Goal: Task Accomplishment & Management: Manage account settings

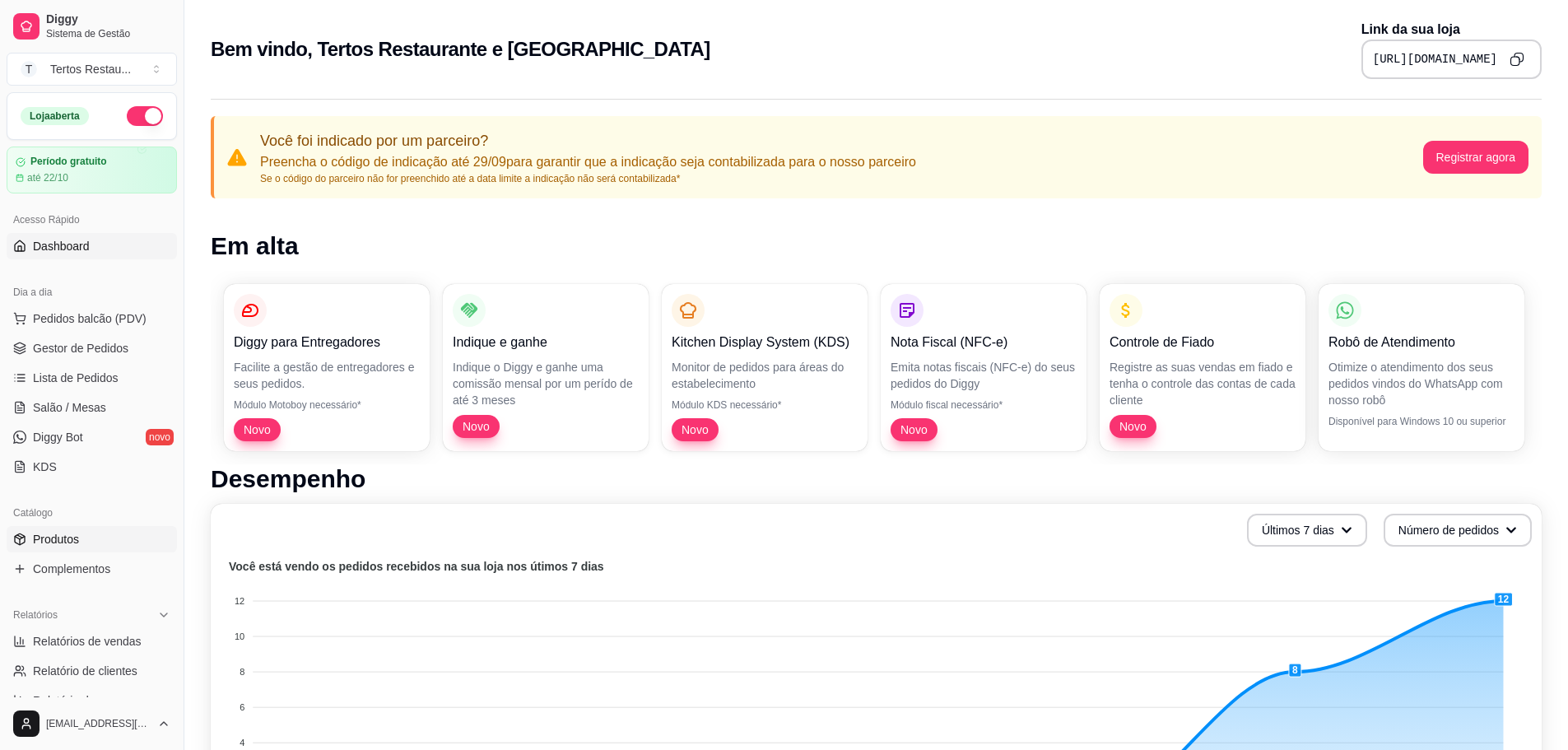
click at [70, 539] on span "Produtos" at bounding box center [56, 539] width 46 height 16
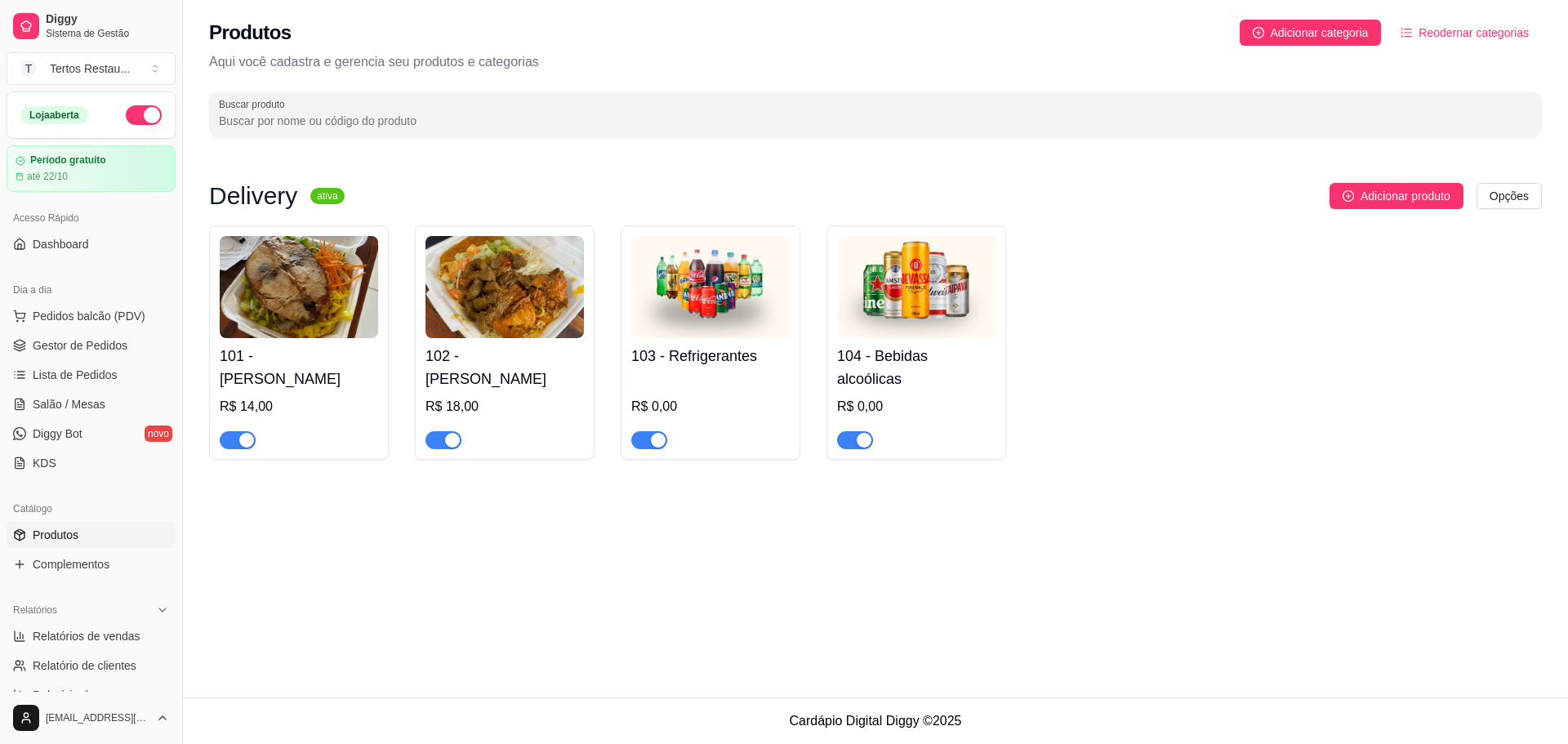
click at [541, 294] on img at bounding box center [504, 286] width 158 height 102
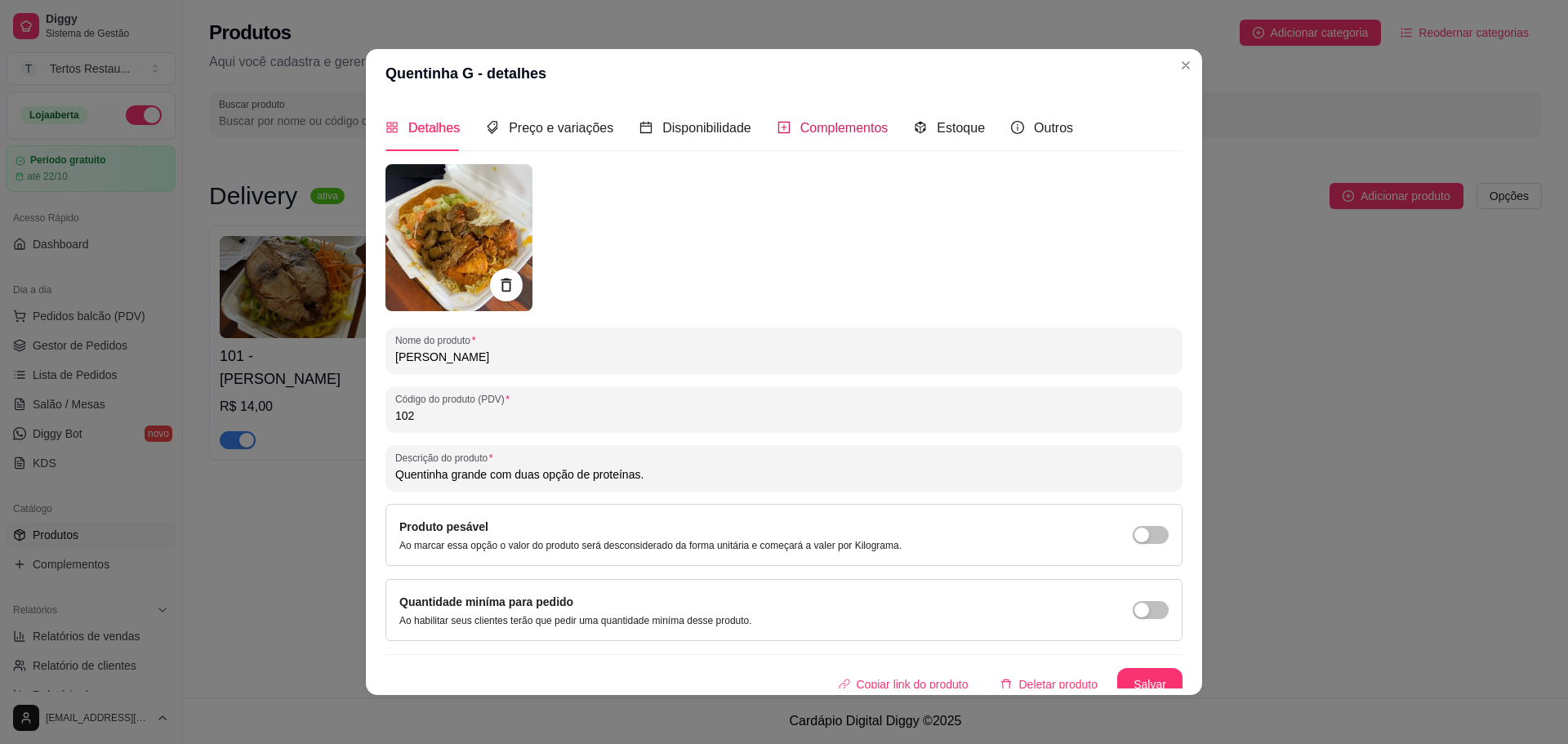
click at [841, 125] on span "Complementos" at bounding box center [844, 128] width 88 height 13
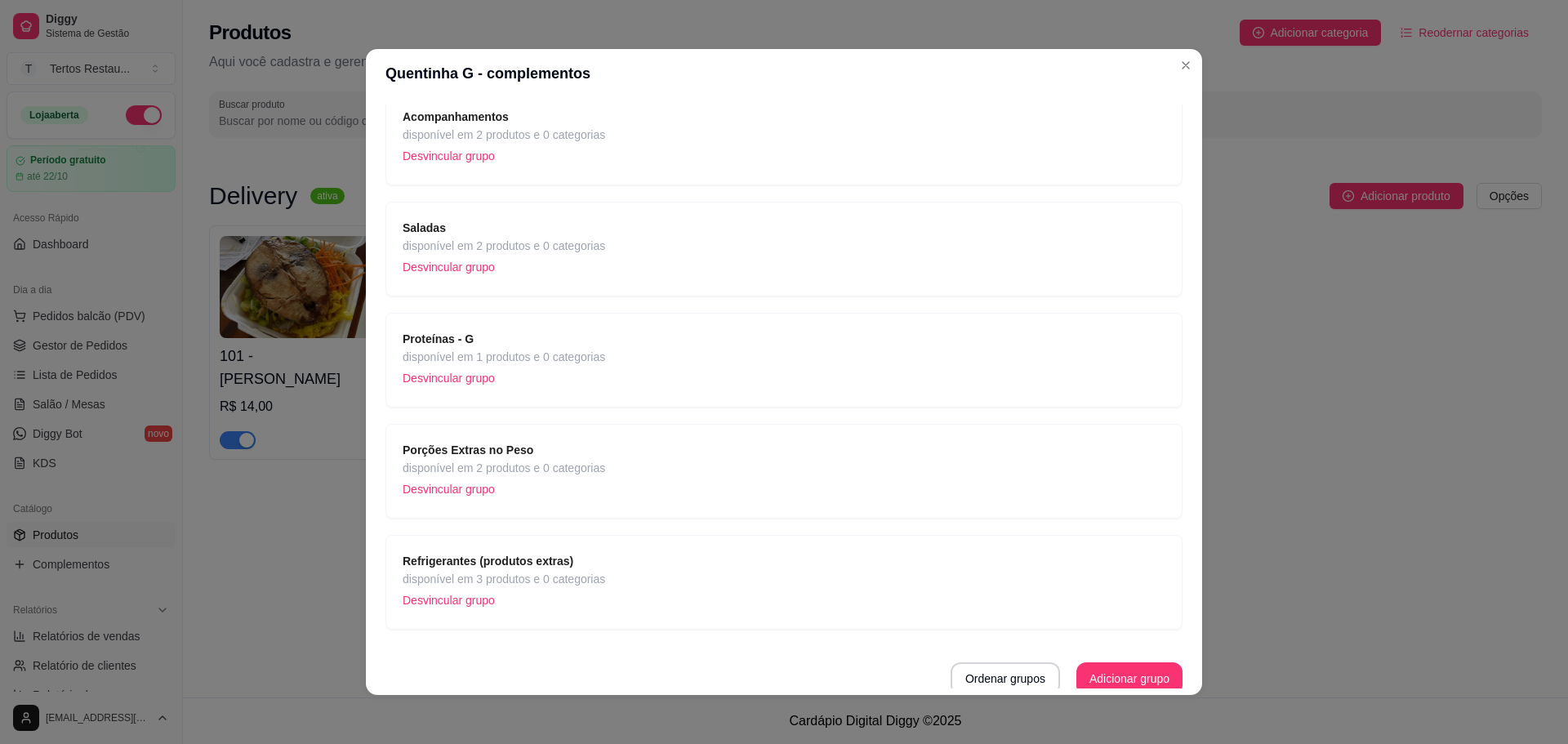
scroll to position [242, 0]
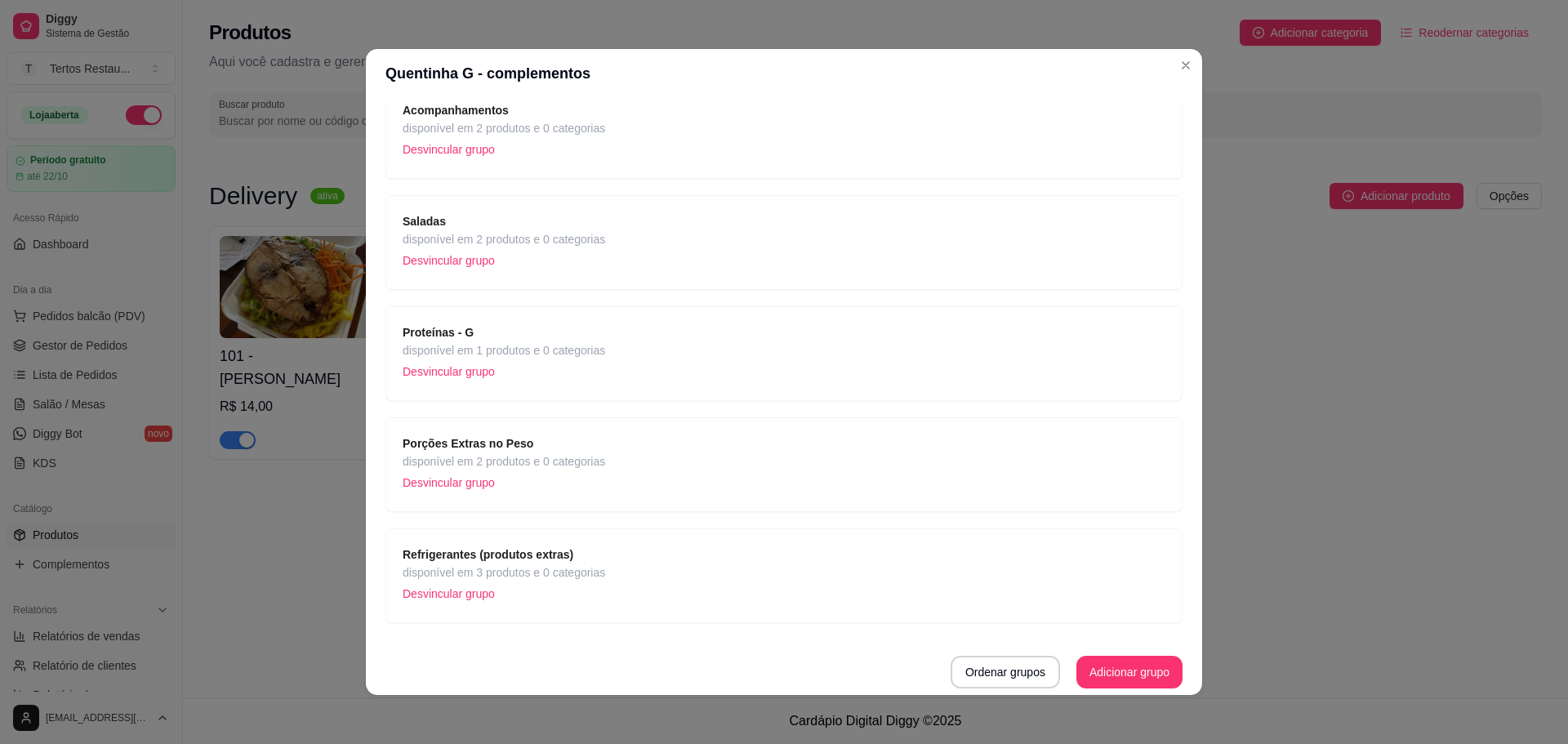
click at [499, 362] on p "Desvincular grupo" at bounding box center [504, 372] width 202 height 24
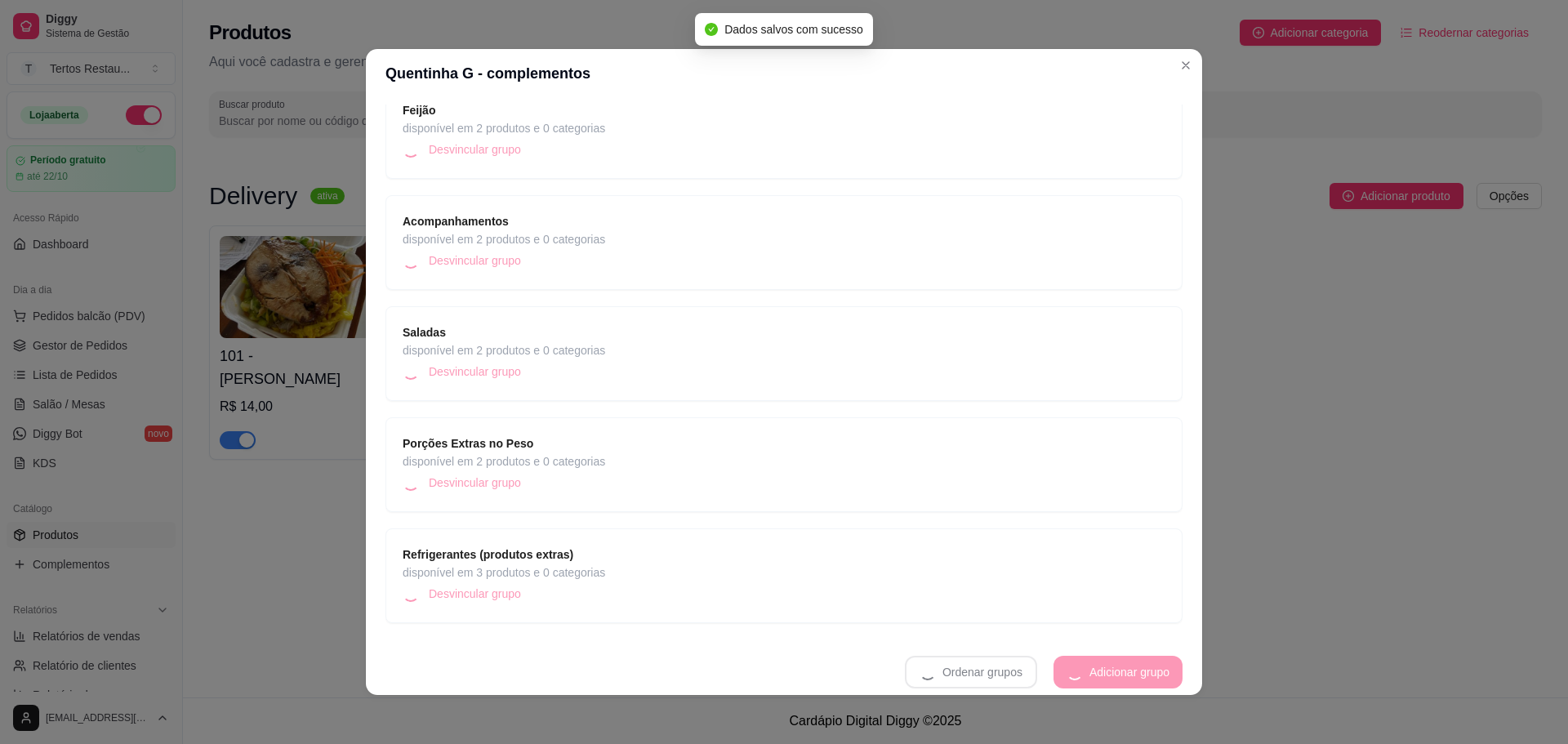
scroll to position [131, 0]
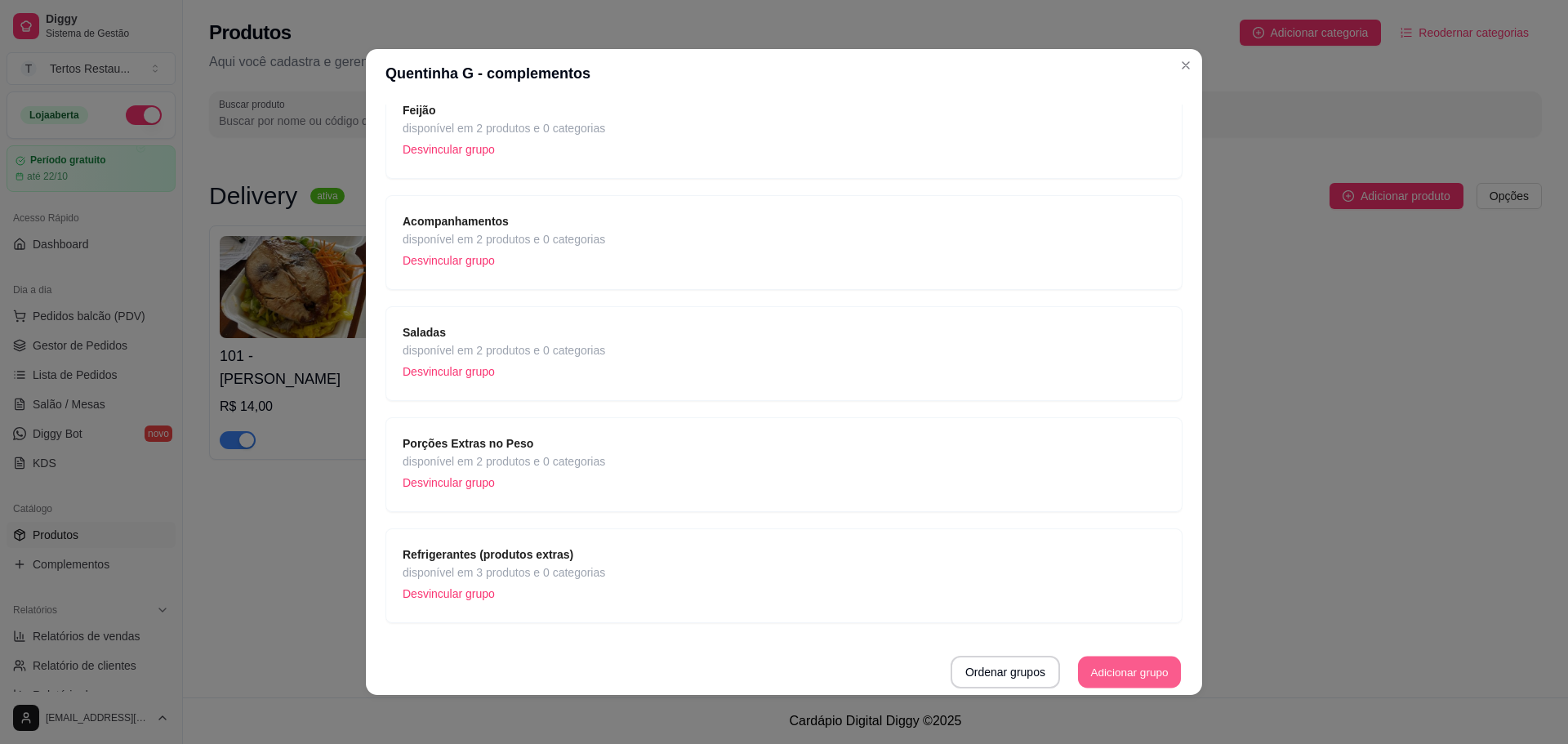
click at [1107, 675] on button "Adicionar grupo" at bounding box center [1129, 673] width 103 height 32
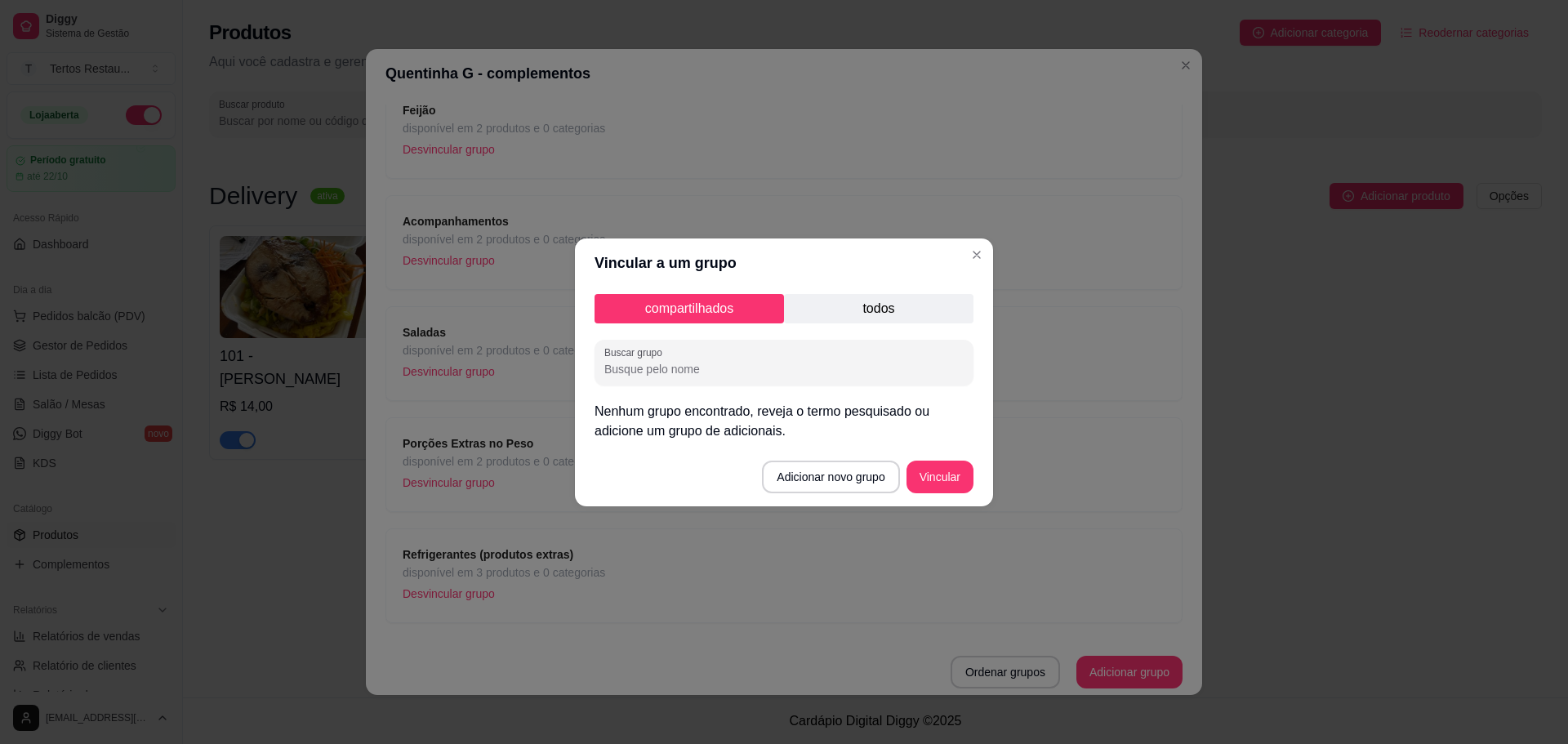
click at [914, 304] on p "todos" at bounding box center [878, 308] width 189 height 29
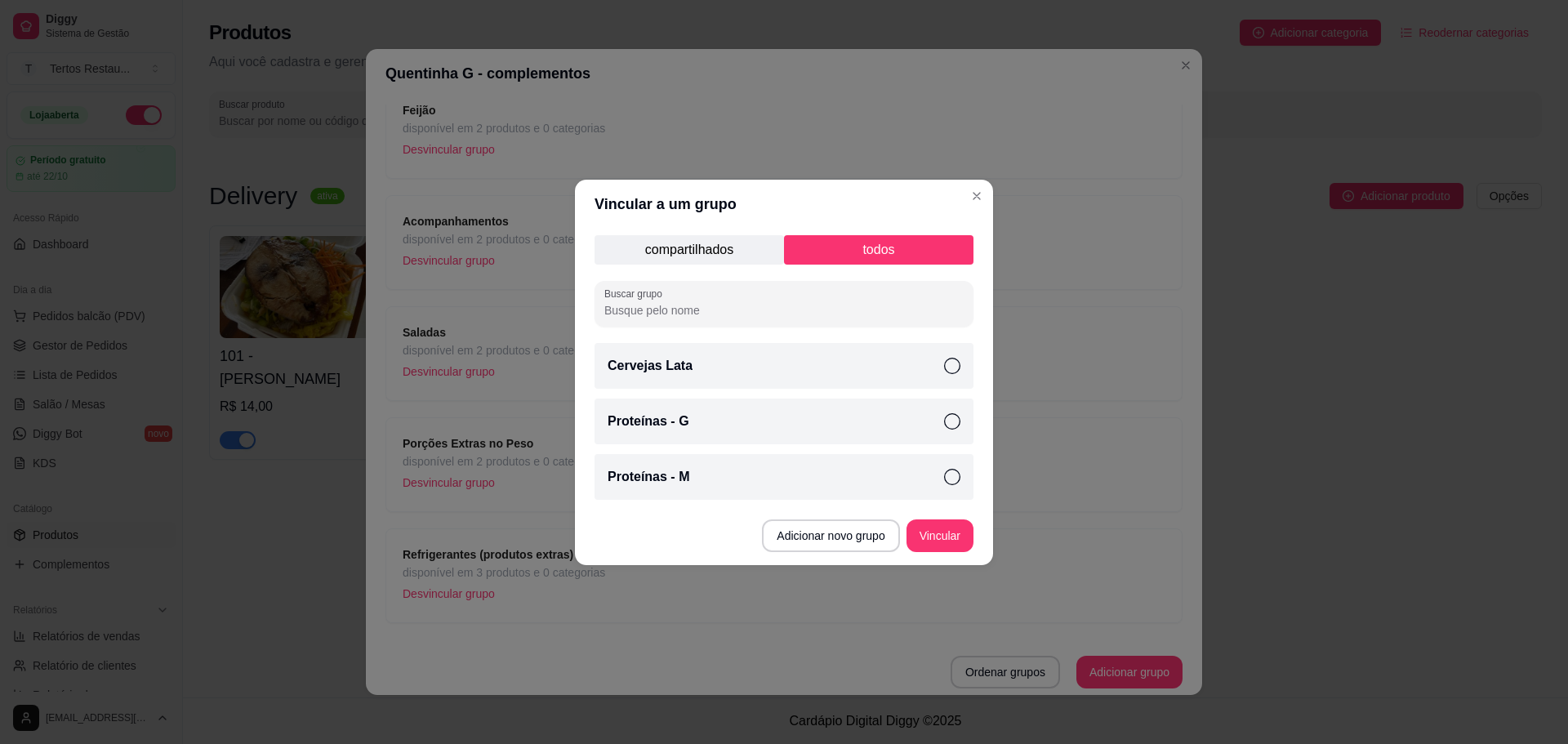
click at [791, 438] on div "Proteínas - G" at bounding box center [784, 421] width 379 height 45
click at [945, 549] on button "Vincular" at bounding box center [940, 536] width 66 height 32
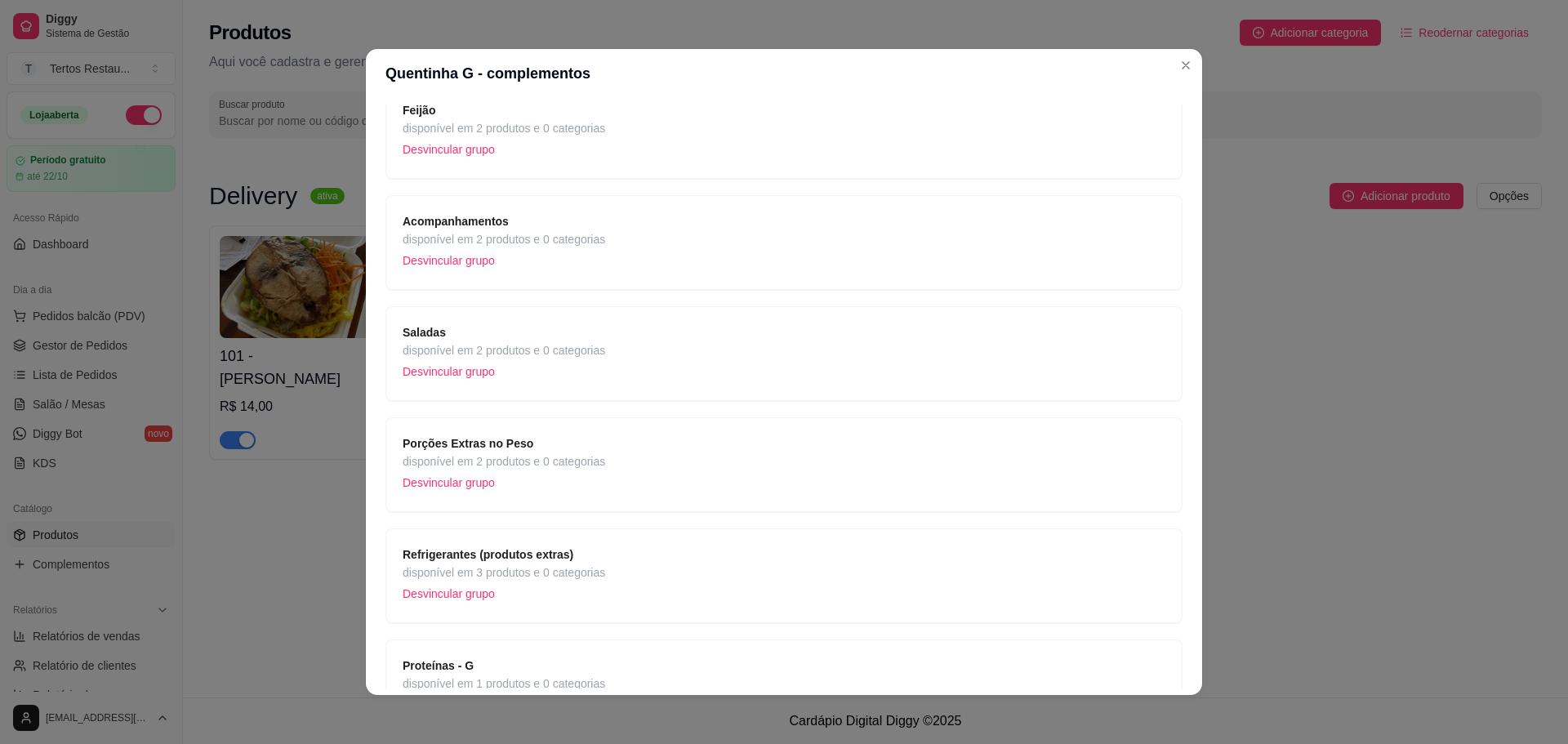
click at [979, 226] on div "Acompanhamentos disponível em 2 produtos e 0 categorias Desvincular grupo" at bounding box center [784, 243] width 763 height 61
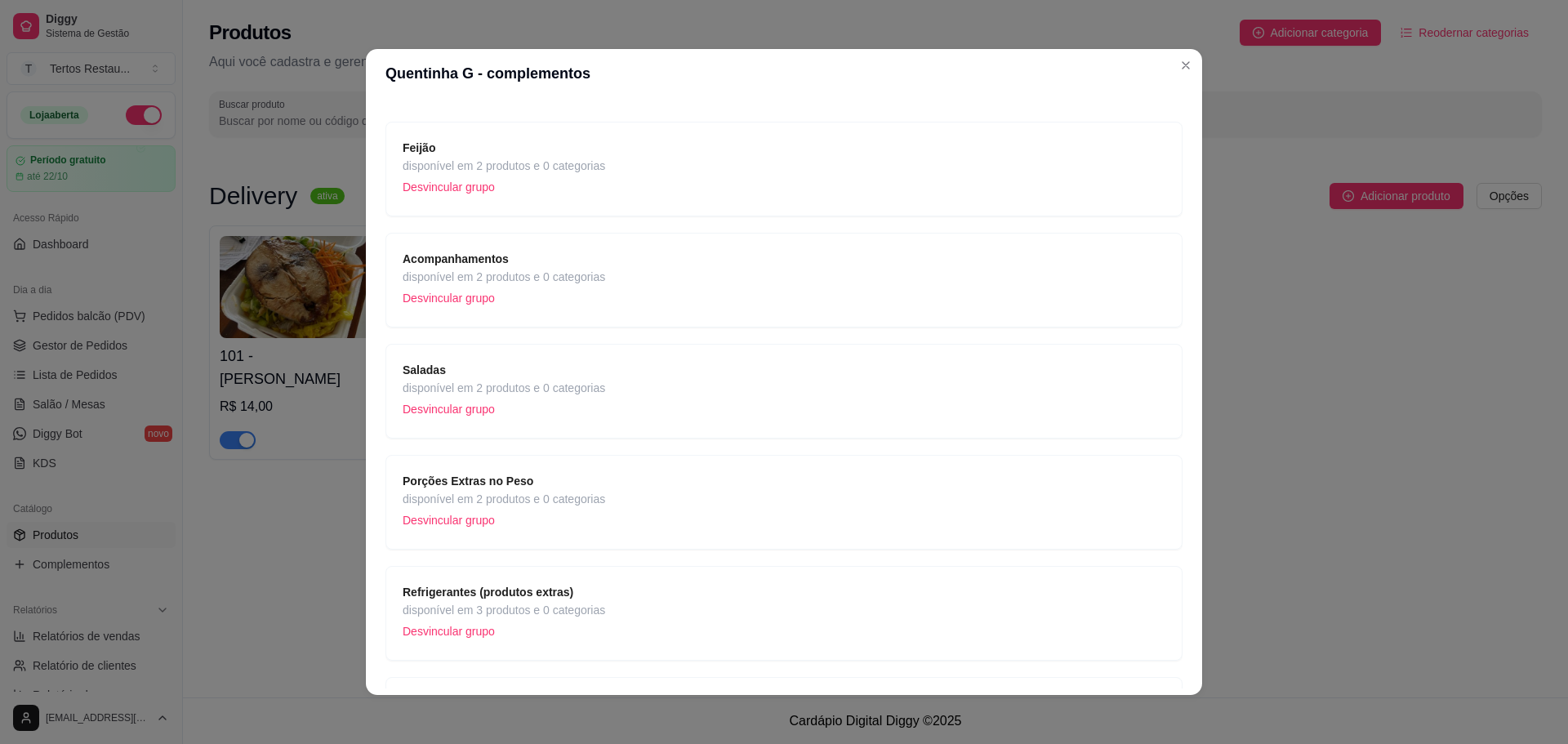
scroll to position [242, 0]
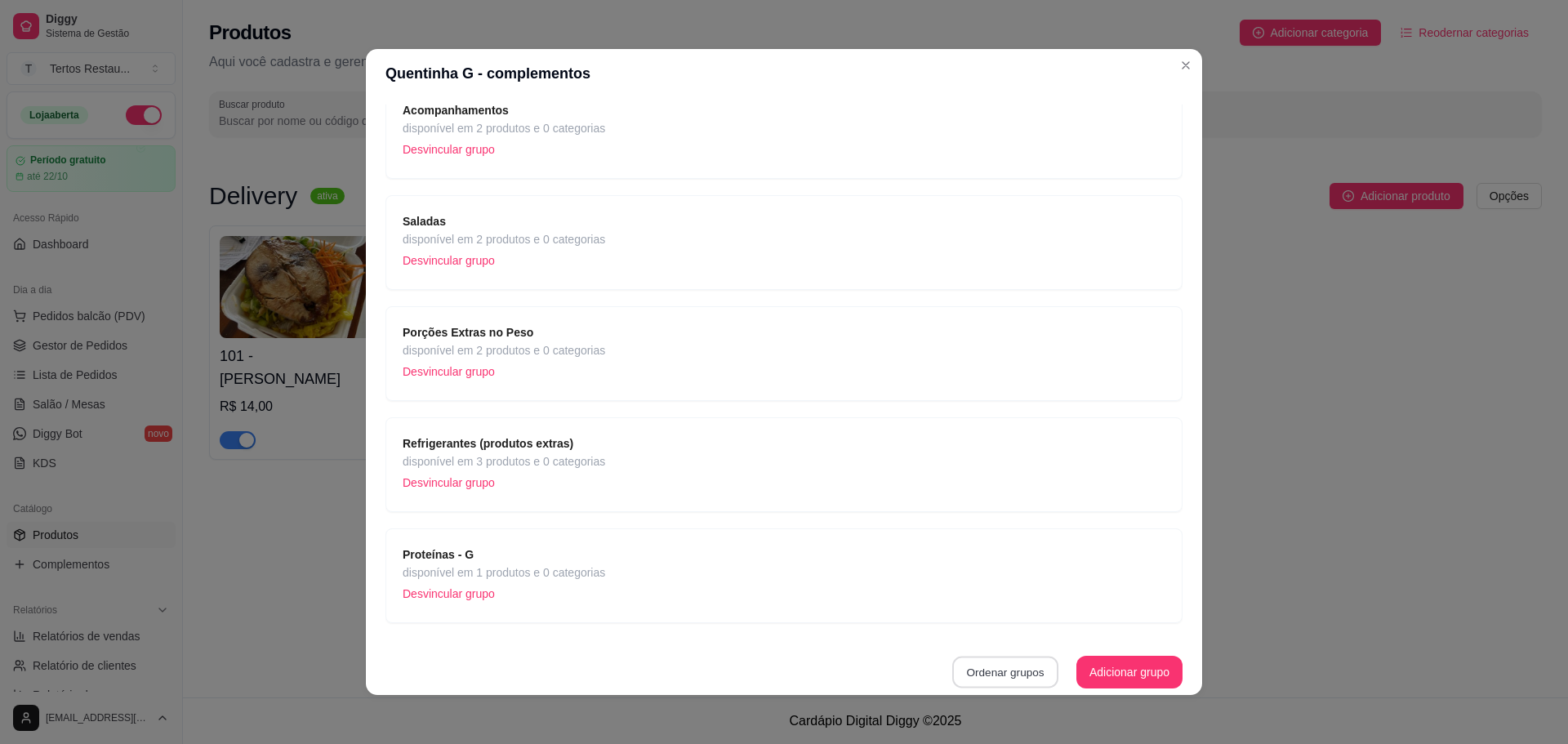
click at [968, 666] on button "Ordenar grupos" at bounding box center [1005, 673] width 106 height 32
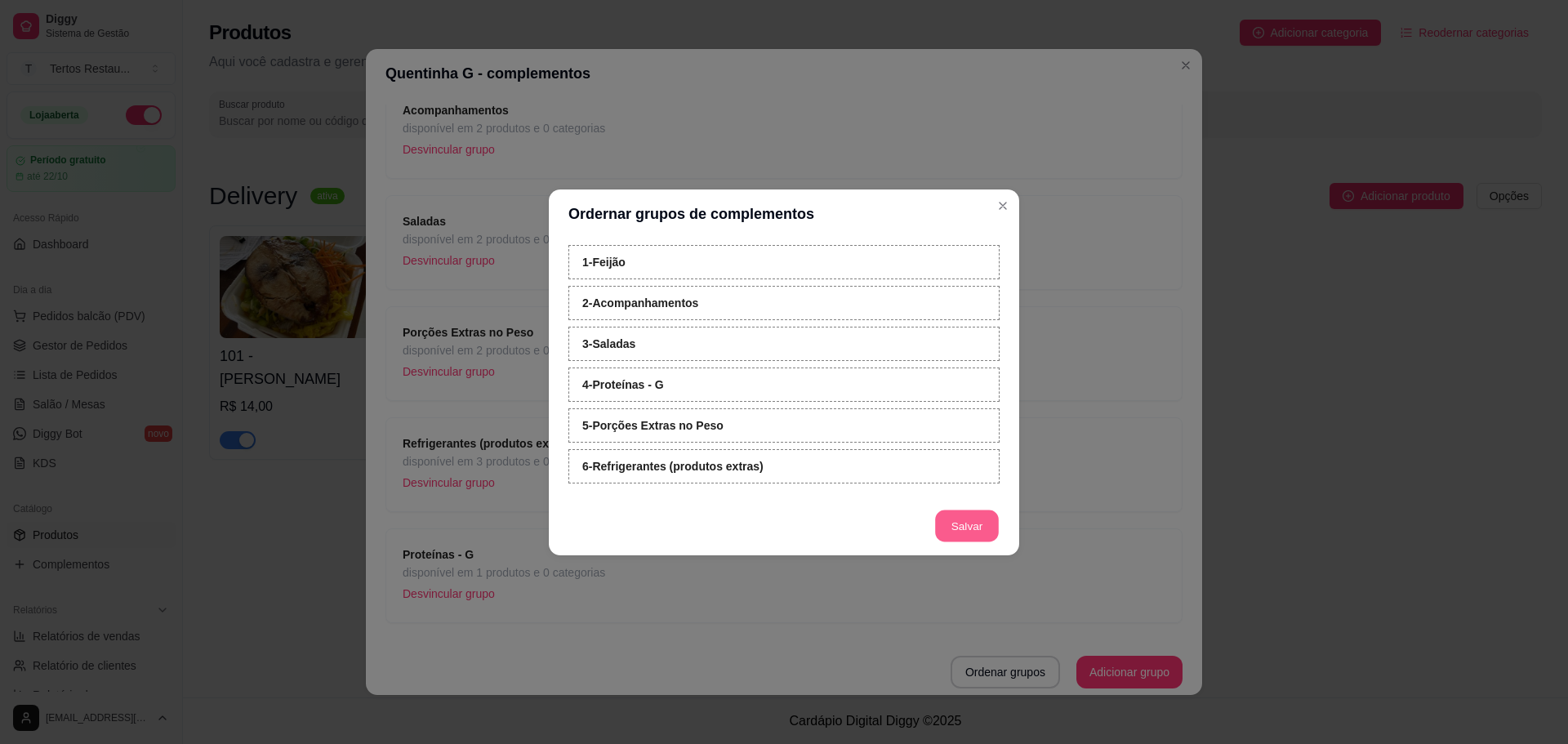
click at [972, 519] on button "Salvar" at bounding box center [967, 526] width 64 height 32
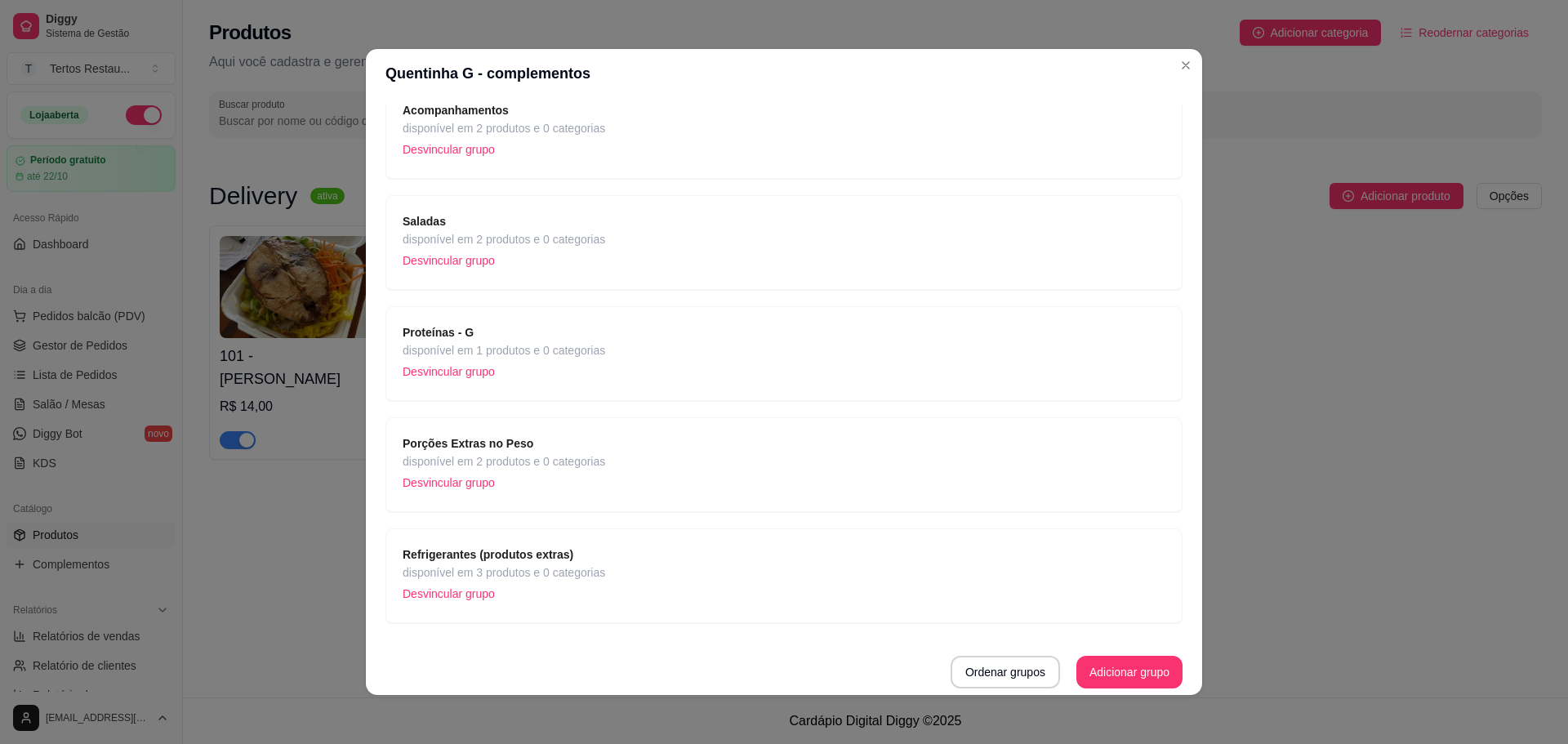
click at [483, 335] on span "Proteínas - G" at bounding box center [504, 332] width 202 height 18
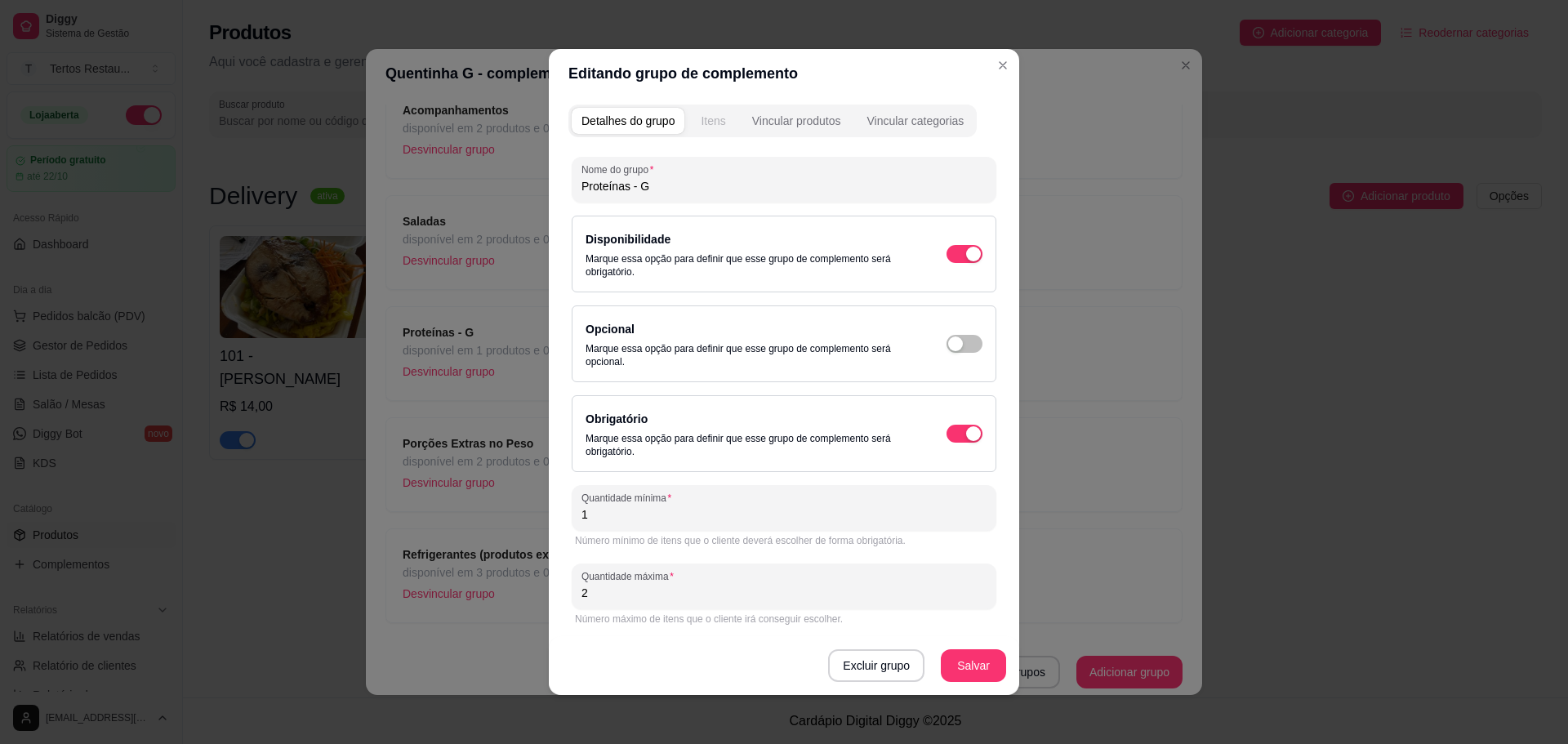
click at [702, 124] on div "Itens" at bounding box center [712, 120] width 24 height 16
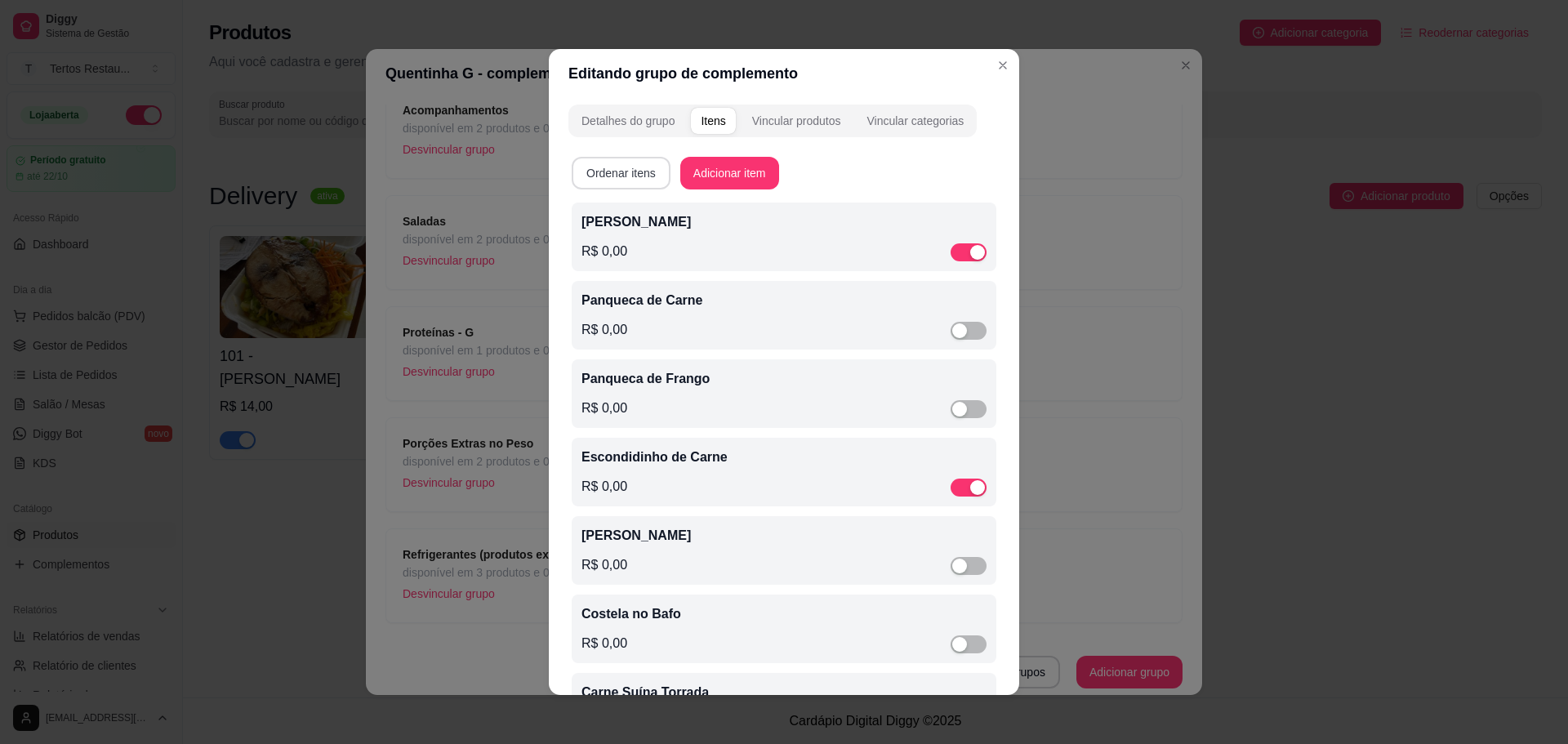
click at [620, 174] on button "Ordenar itens" at bounding box center [621, 173] width 99 height 33
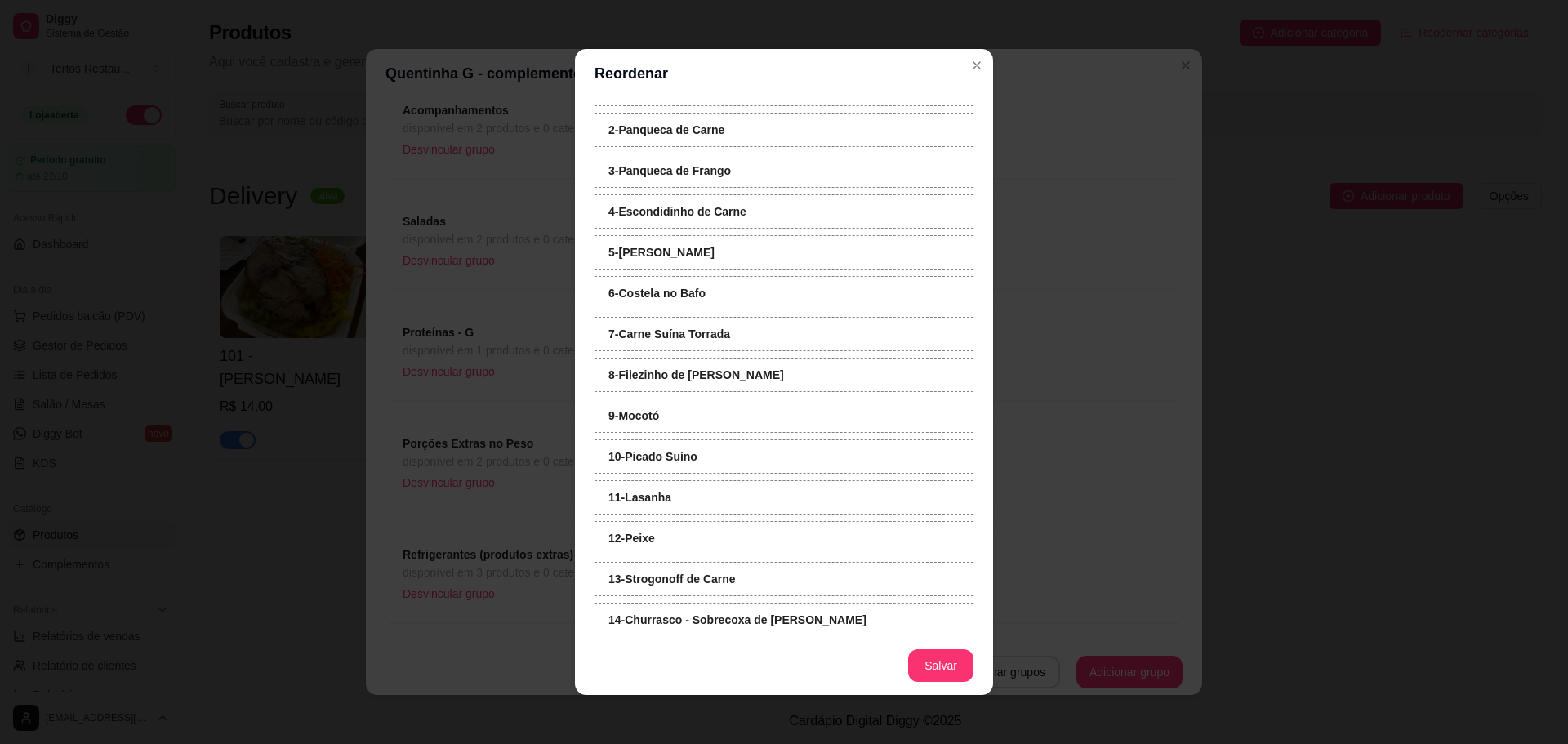
scroll to position [0, 0]
